Goal: Information Seeking & Learning: Learn about a topic

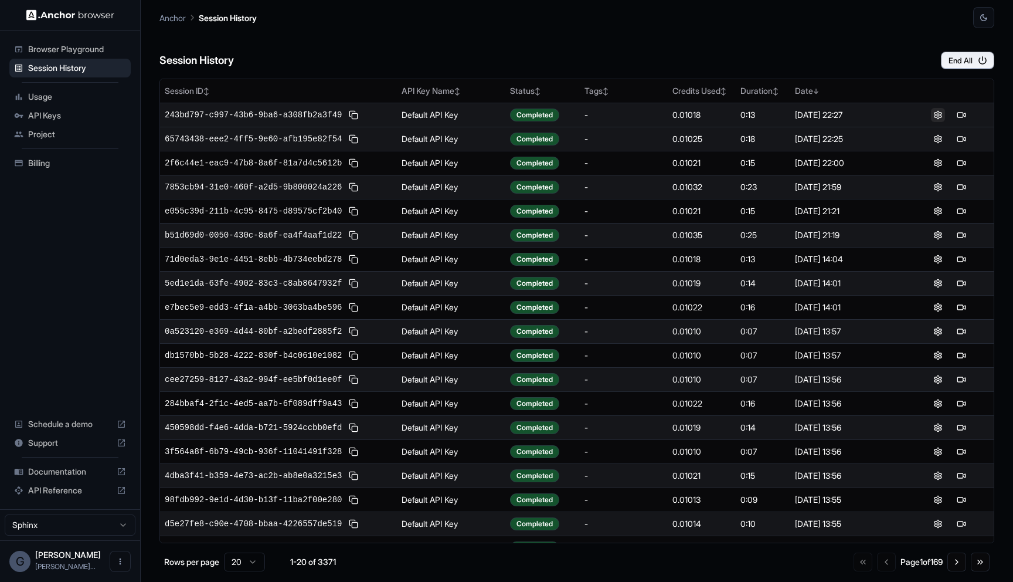
click at [937, 114] on button at bounding box center [938, 115] width 14 height 14
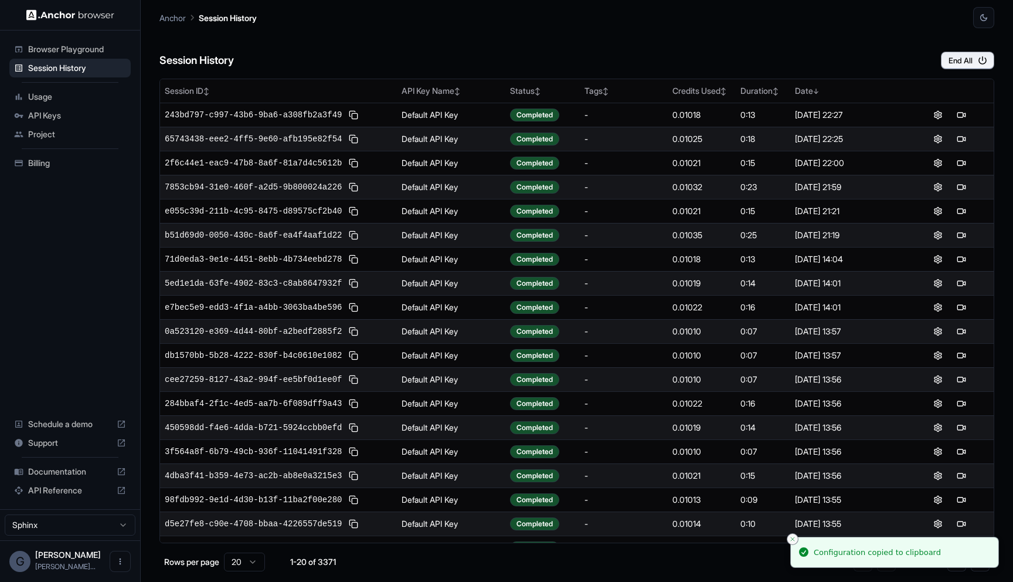
click at [794, 538] on icon "Close toast" at bounding box center [792, 538] width 7 height 7
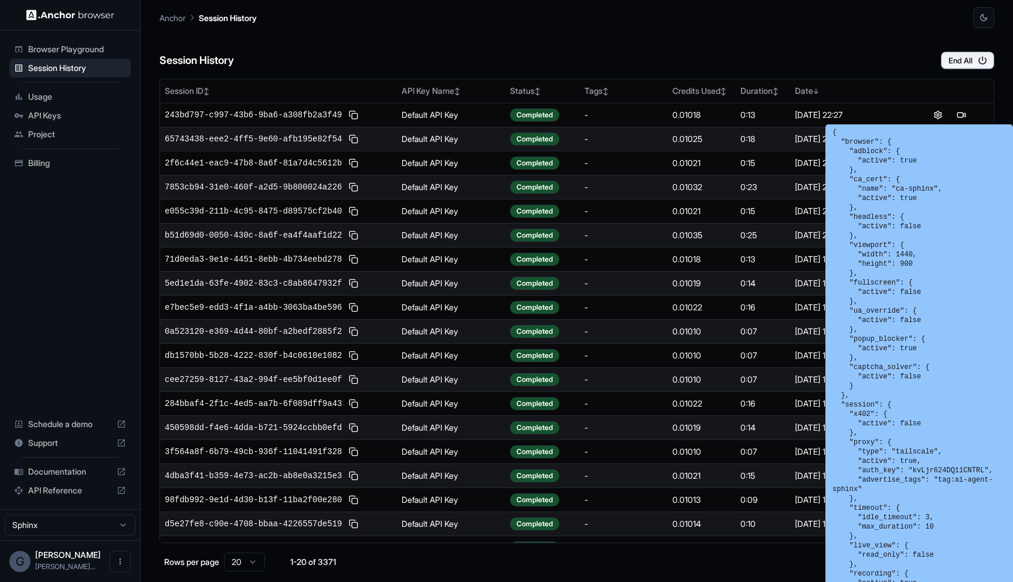
click at [790, 55] on div "Session History End All" at bounding box center [576, 48] width 835 height 41
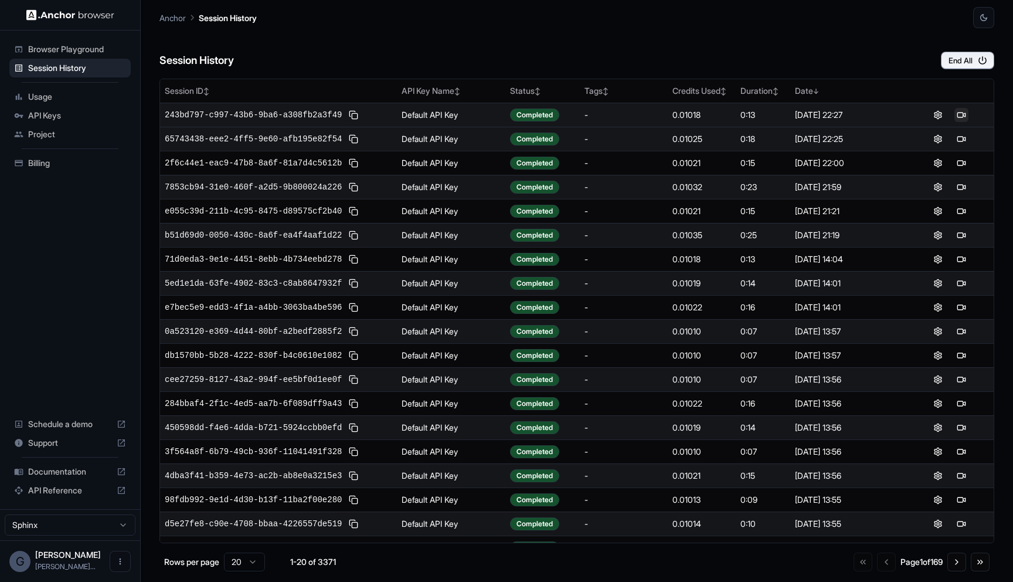
click at [963, 117] on button at bounding box center [962, 115] width 14 height 14
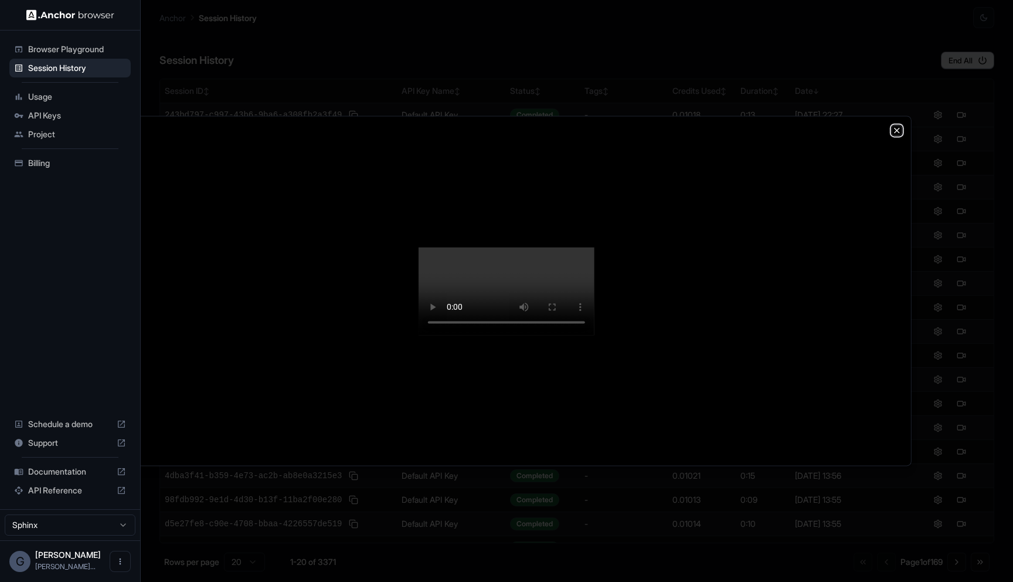
click at [895, 125] on icon "button" at bounding box center [896, 129] width 9 height 9
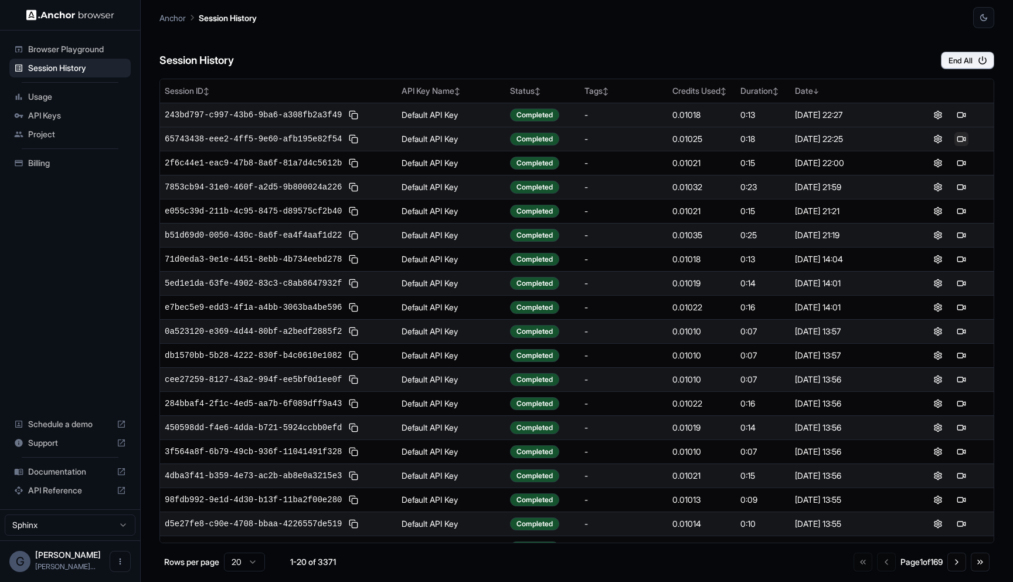
click at [962, 137] on button at bounding box center [962, 139] width 14 height 14
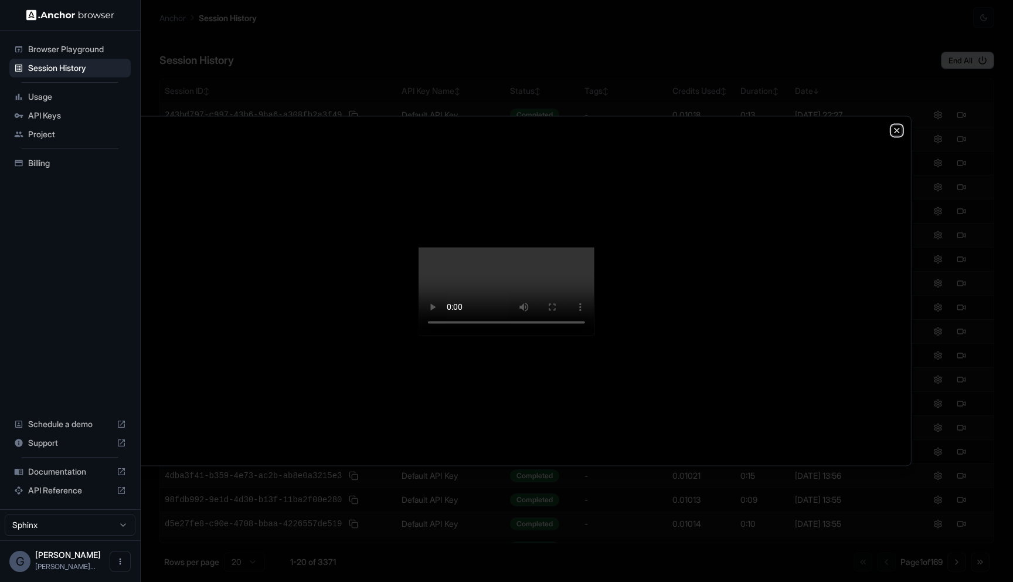
click at [898, 128] on icon "button" at bounding box center [897, 130] width 5 height 5
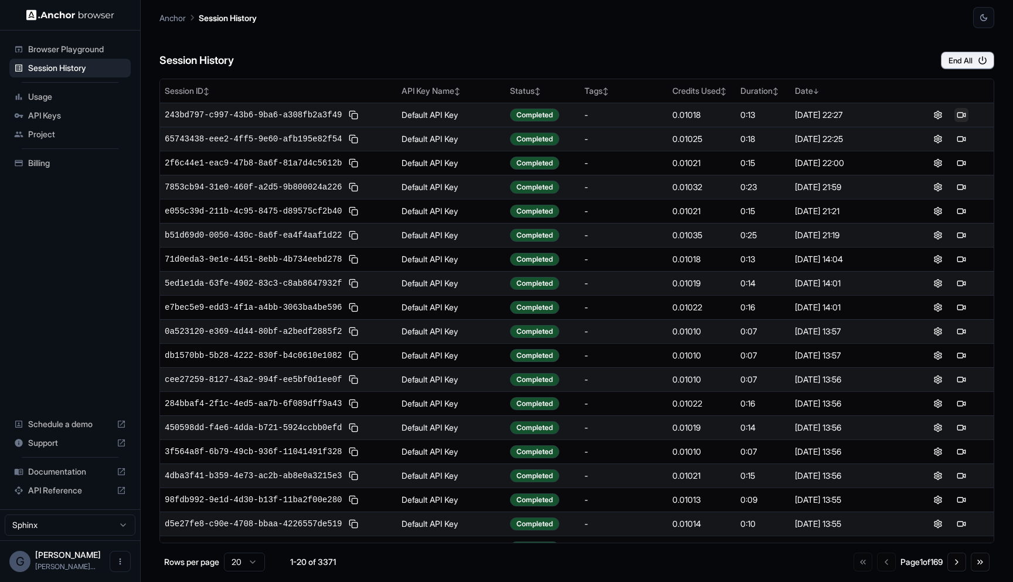
click at [960, 116] on button at bounding box center [962, 115] width 14 height 14
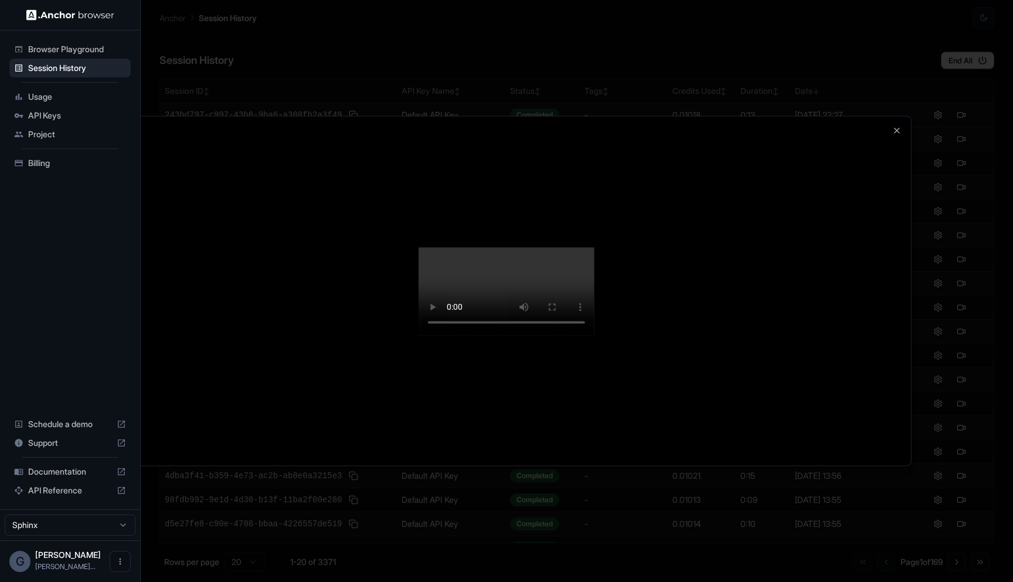
click at [888, 169] on div at bounding box center [506, 290] width 809 height 349
click at [890, 116] on div at bounding box center [506, 290] width 809 height 349
click at [891, 116] on div at bounding box center [506, 290] width 809 height 349
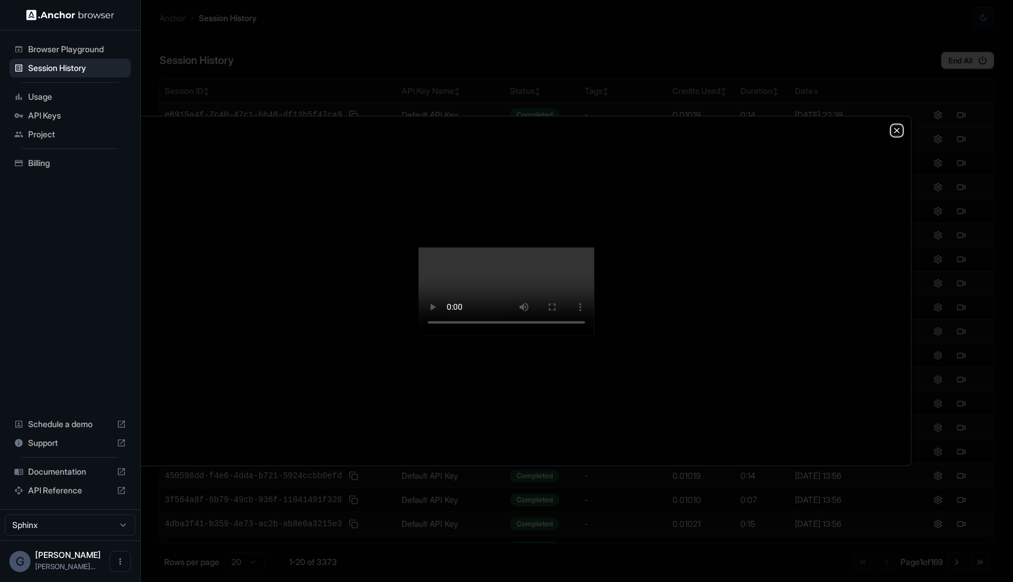
click at [898, 125] on icon "button" at bounding box center [896, 129] width 9 height 9
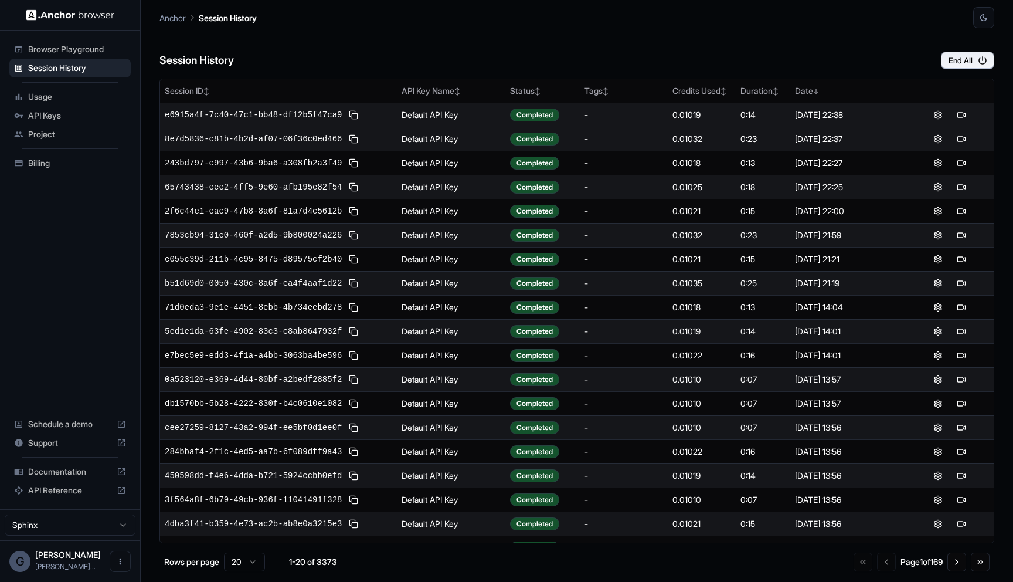
click at [966, 103] on td at bounding box center [950, 115] width 88 height 24
click at [966, 115] on button at bounding box center [962, 115] width 14 height 14
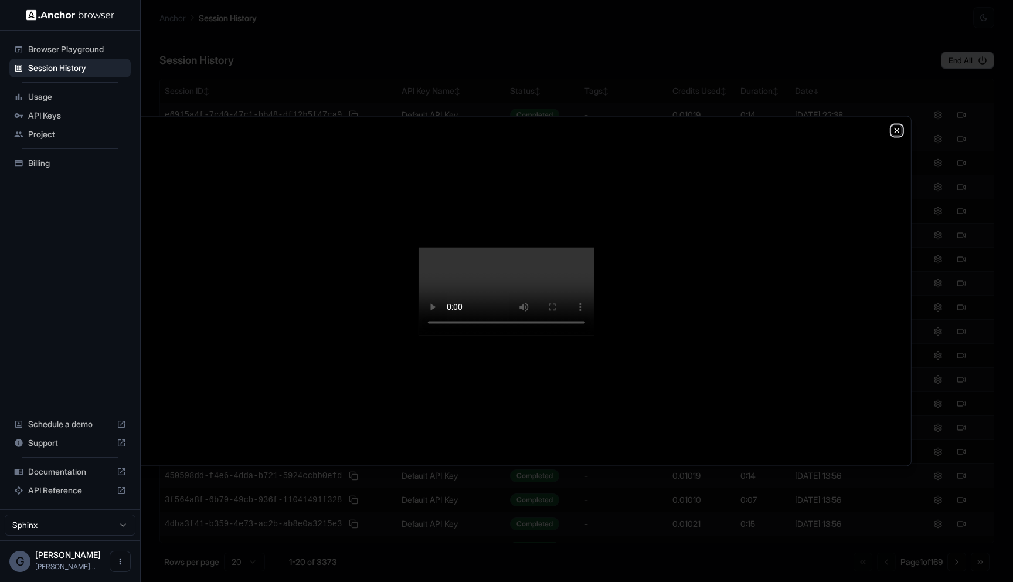
click at [893, 125] on icon "button" at bounding box center [896, 129] width 9 height 9
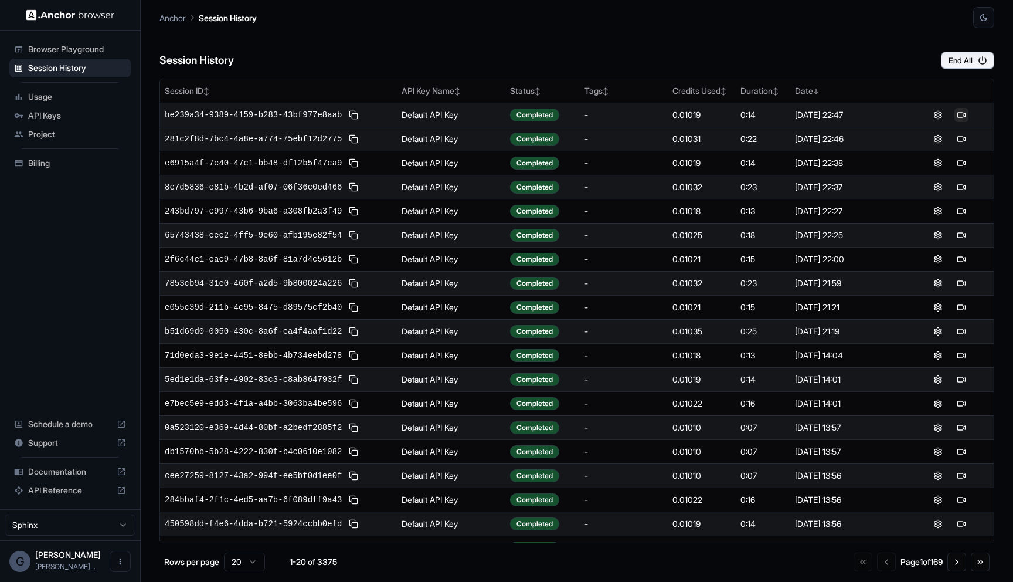
click at [961, 112] on button at bounding box center [962, 115] width 14 height 14
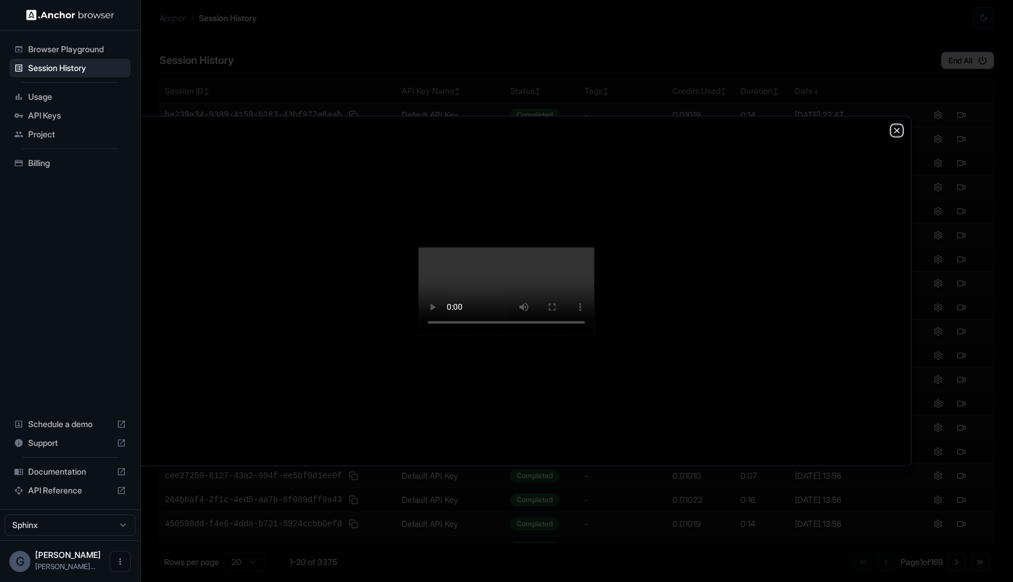
click at [898, 128] on icon "button" at bounding box center [897, 130] width 5 height 5
